Goal: Check status

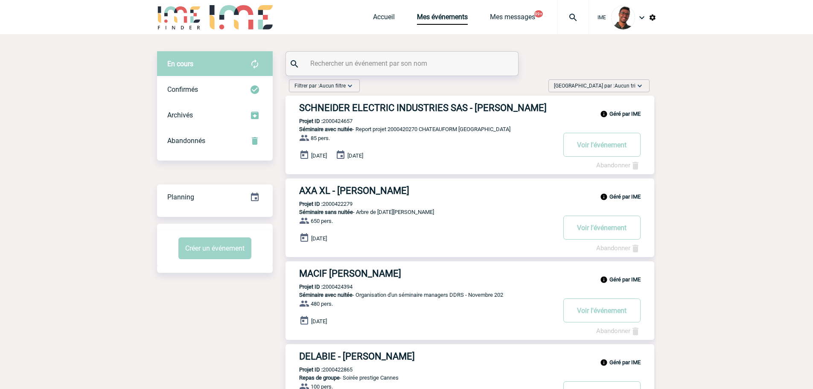
click at [393, 61] on input "text" at bounding box center [403, 63] width 190 height 12
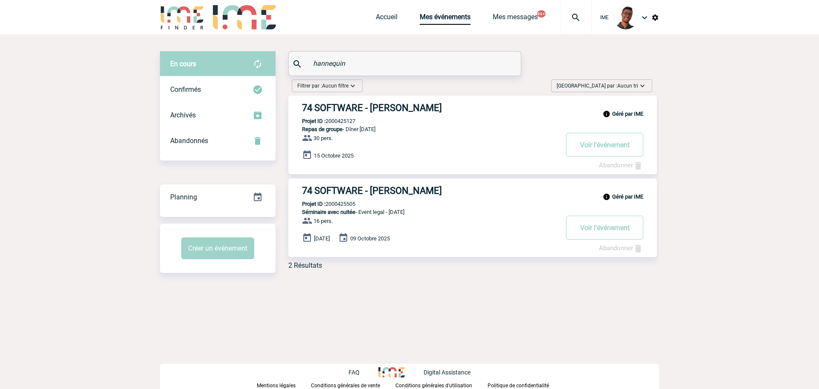
drag, startPoint x: 314, startPoint y: 66, endPoint x: 302, endPoint y: 66, distance: 12.8
click at [302, 66] on div "hannequin" at bounding box center [405, 64] width 232 height 24
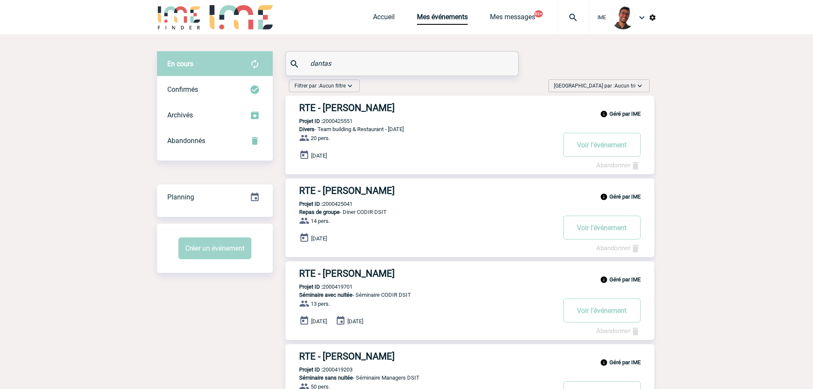
click at [337, 117] on div "Géré par IME RTE - [PERSON_NAME] Projet ID : 2000425551 Divers - Team building …" at bounding box center [469, 135] width 369 height 79
click at [337, 121] on p "Projet ID : 2000425551" at bounding box center [318, 121] width 67 height 6
copy p "2000425551"
click at [337, 121] on p "Projet ID : 2000425551" at bounding box center [318, 121] width 67 height 6
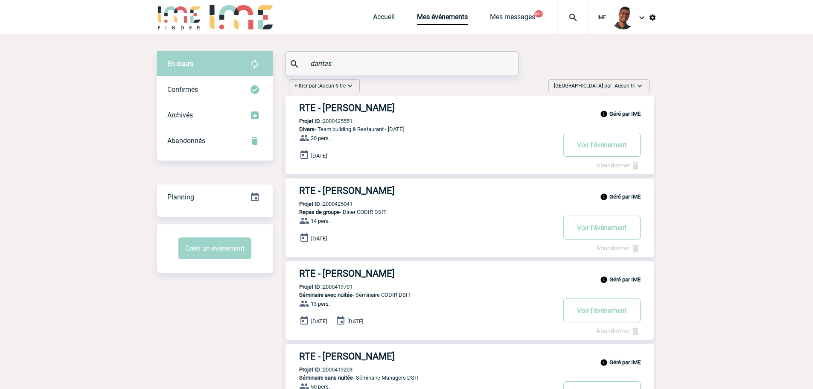
click at [337, 121] on p "Projet ID : 2000425551" at bounding box center [318, 121] width 67 height 6
copy p "2000425551"
click at [83, 84] on body "IME Accueil Mes événements" at bounding box center [406, 320] width 813 height 641
drag, startPoint x: 344, startPoint y: 69, endPoint x: 279, endPoint y: 74, distance: 65.5
click at [279, 74] on div "En cours En cours Confirmés Archivés Abandonnés En cours Confirmés Archivés Aba…" at bounding box center [406, 329] width 499 height 556
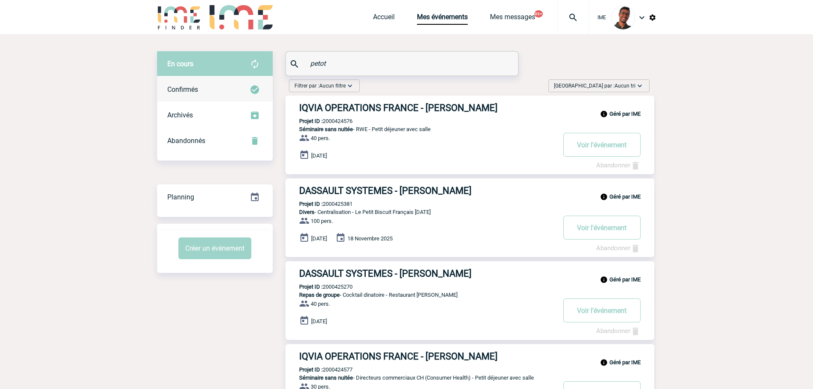
type input "petot"
click at [218, 80] on div "Confirmés" at bounding box center [215, 90] width 116 height 26
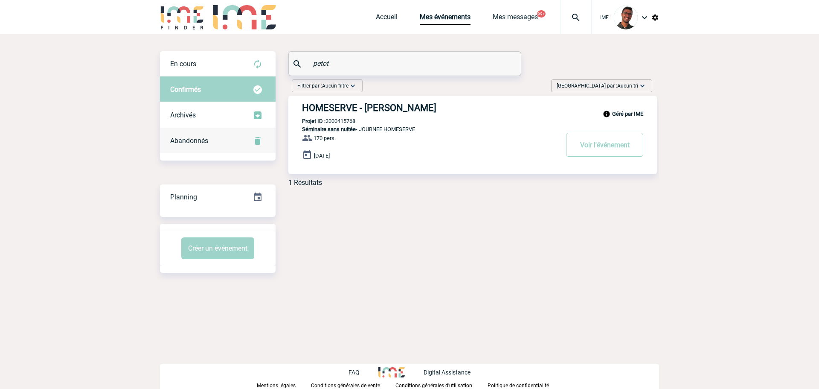
click at [234, 143] on div "Abandonnés" at bounding box center [218, 141] width 116 height 26
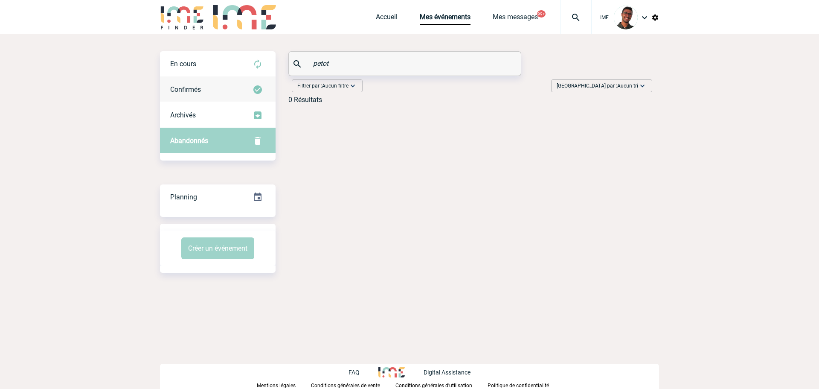
click at [230, 91] on div "Confirmés" at bounding box center [218, 90] width 116 height 26
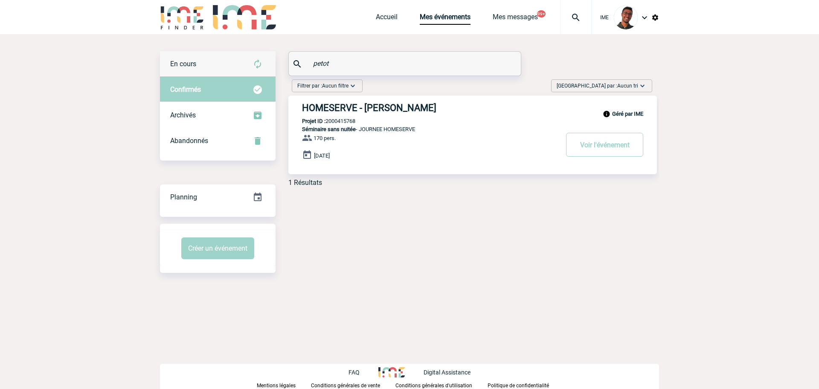
click at [231, 60] on div "En cours" at bounding box center [218, 64] width 116 height 26
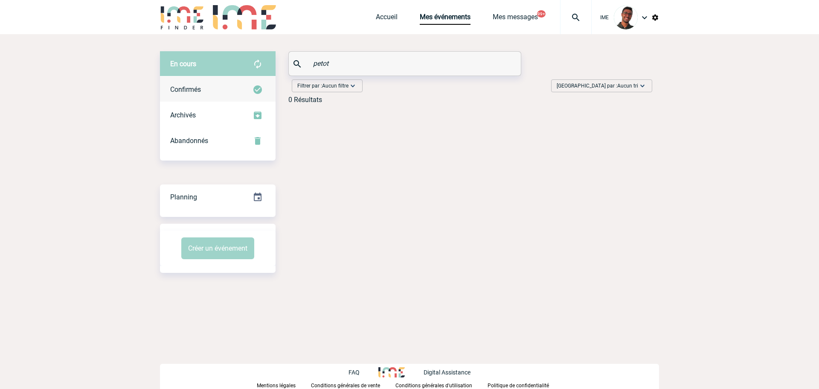
click at [223, 84] on div "Confirmés" at bounding box center [218, 90] width 116 height 26
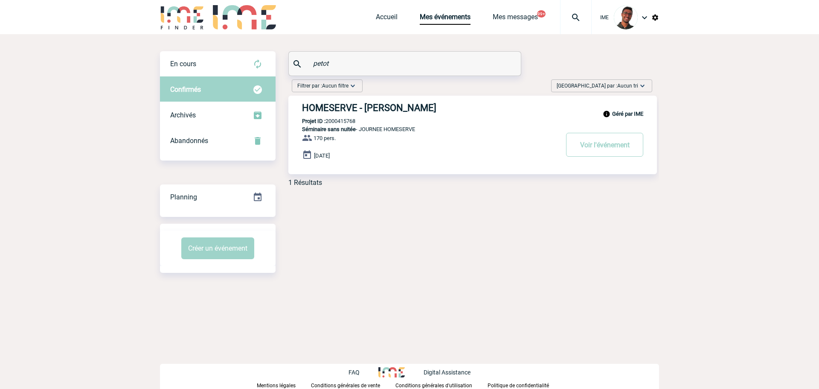
click at [131, 100] on body "IME Accueil Mes événements" at bounding box center [409, 194] width 819 height 389
